Goal: Obtain resource: Obtain resource

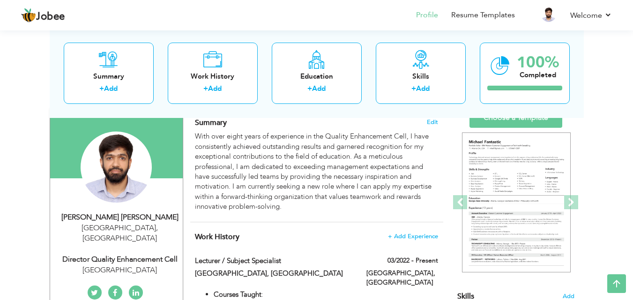
scroll to position [47, 0]
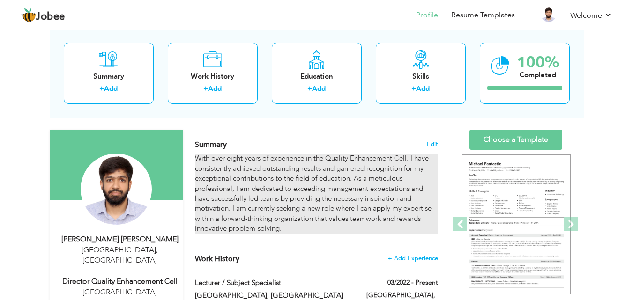
click at [235, 155] on div "With over eight years of experience in the Quality Enhancement Cell, I have con…" at bounding box center [316, 194] width 243 height 80
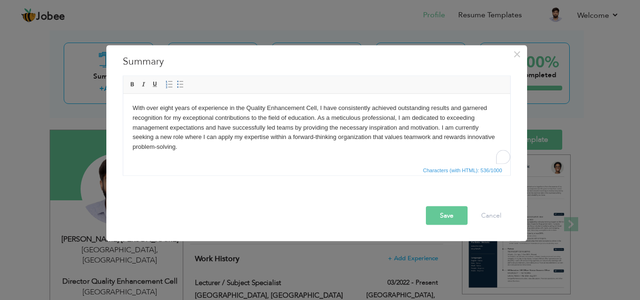
drag, startPoint x: 173, startPoint y: 108, endPoint x: 290, endPoint y: 139, distance: 121.6
click at [174, 110] on body "With over eight years of experience in the Quality Enhancement Cell, I have con…" at bounding box center [316, 127] width 368 height 49
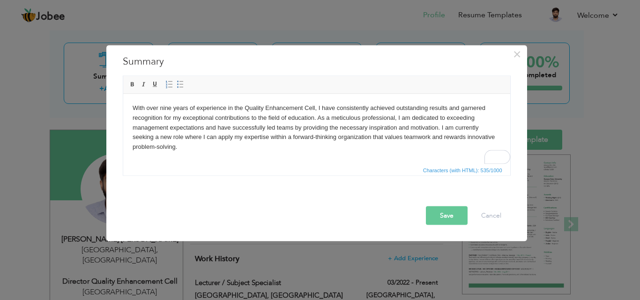
click at [449, 218] on button "Save" at bounding box center [447, 215] width 42 height 19
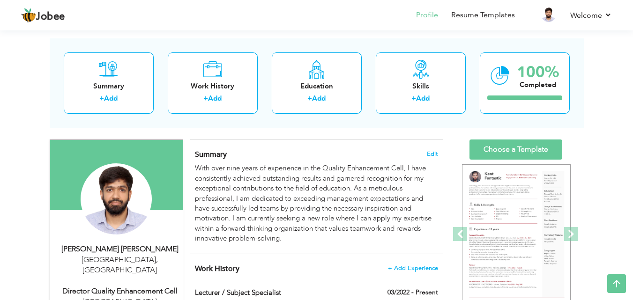
scroll to position [14, 0]
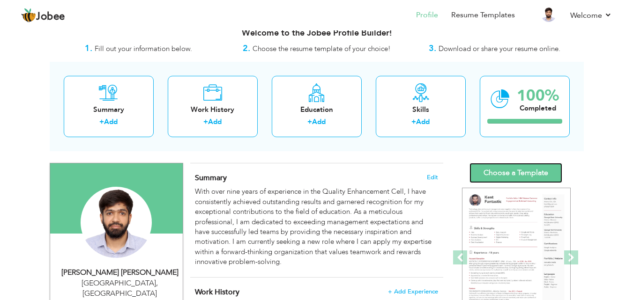
click at [550, 175] on link "Choose a Template" at bounding box center [515, 173] width 93 height 20
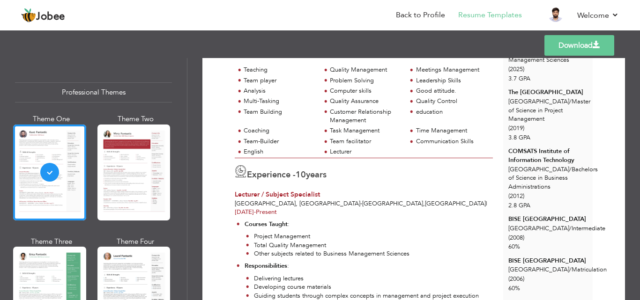
scroll to position [187, 0]
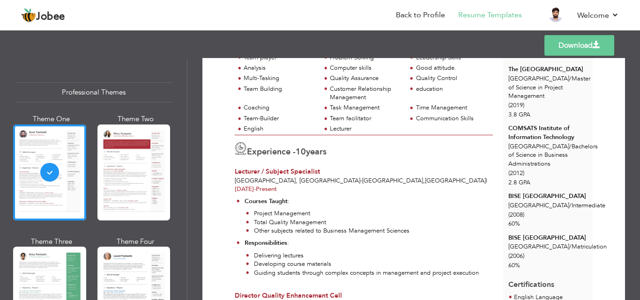
click at [317, 158] on label "10 years" at bounding box center [311, 152] width 31 height 12
click at [366, 172] on div "Experience - 10 years Lecturer / Subject Specialist Minhaj University, Lahore -…" at bounding box center [363, 164] width 268 height 59
click at [306, 158] on span "10" at bounding box center [301, 152] width 10 height 12
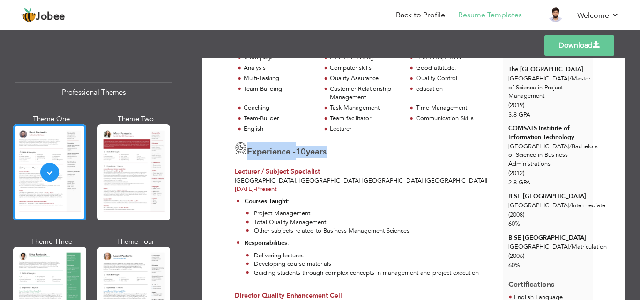
click at [306, 158] on span "10" at bounding box center [301, 152] width 10 height 12
click at [357, 160] on div "Experience - 10 years" at bounding box center [364, 150] width 258 height 17
click at [306, 158] on span "10" at bounding box center [301, 152] width 10 height 12
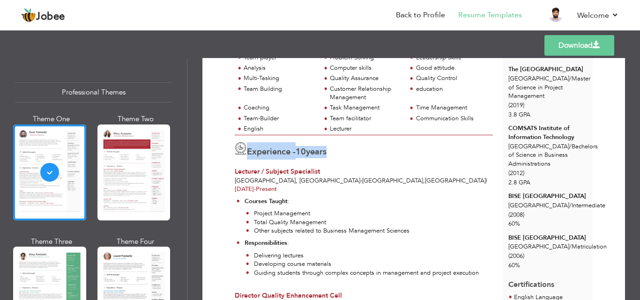
click at [367, 160] on div "Experience - 10 years" at bounding box center [364, 150] width 258 height 17
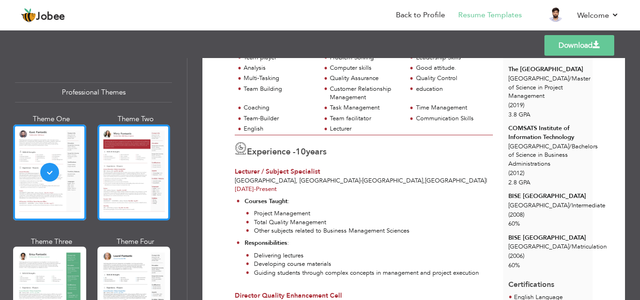
click at [121, 187] on div at bounding box center [133, 173] width 73 height 96
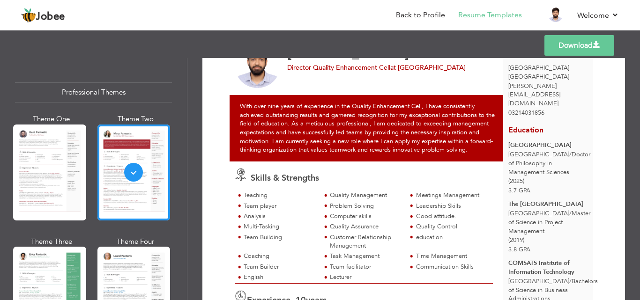
scroll to position [234, 0]
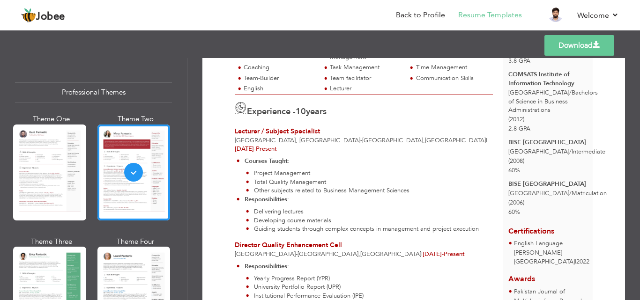
click at [306, 118] on span "10" at bounding box center [301, 112] width 10 height 12
click at [399, 129] on div "Experience - 10 years Lecturer / Subject Specialist Minhaj University, Lahore -…" at bounding box center [363, 124] width 268 height 59
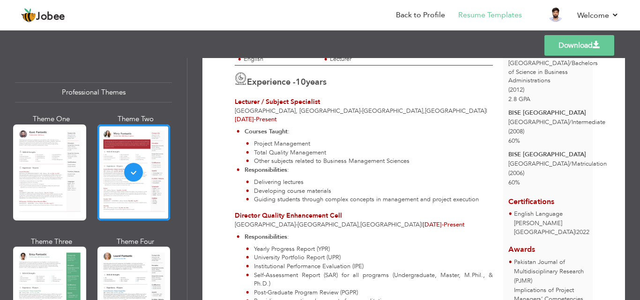
scroll to position [0, 0]
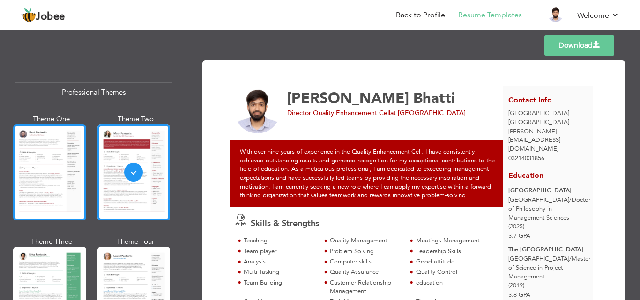
click at [61, 174] on div at bounding box center [49, 173] width 73 height 96
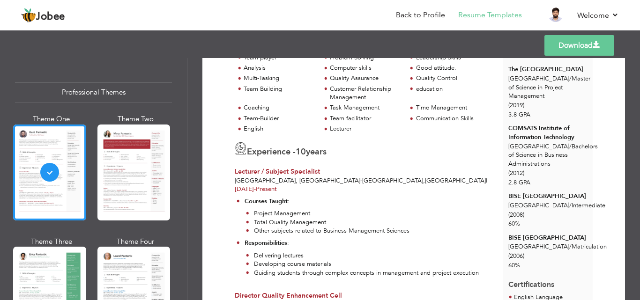
scroll to position [234, 0]
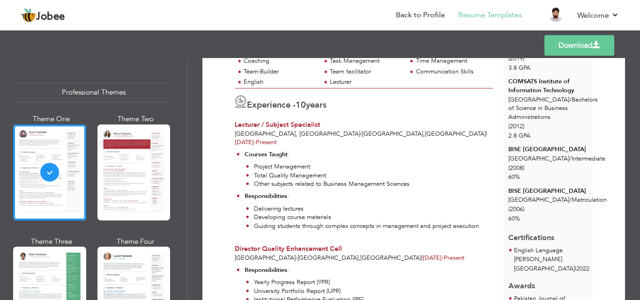
click at [306, 109] on span "10" at bounding box center [301, 105] width 10 height 12
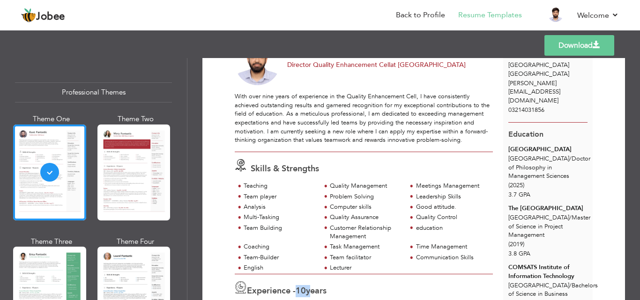
scroll to position [0, 0]
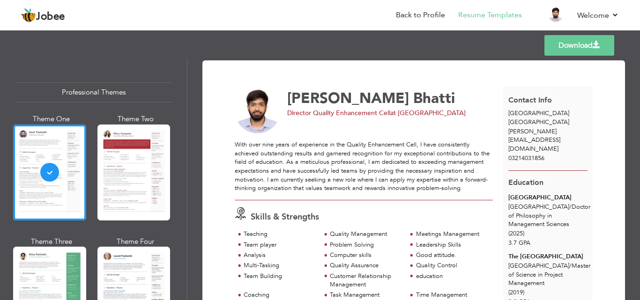
click at [590, 44] on link "Download" at bounding box center [579, 45] width 70 height 21
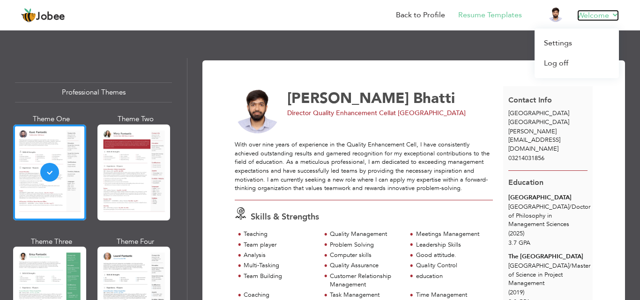
click at [614, 19] on link "Welcome" at bounding box center [598, 15] width 42 height 11
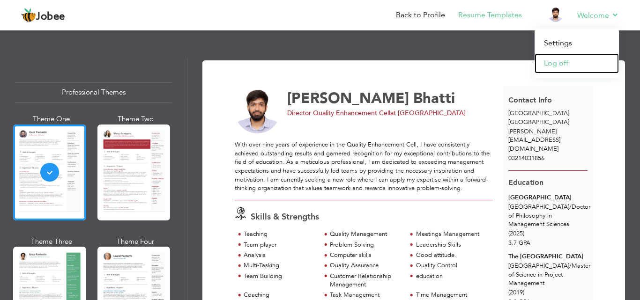
click at [559, 64] on link "Log off" at bounding box center [576, 63] width 84 height 20
